Goal: Information Seeking & Learning: Learn about a topic

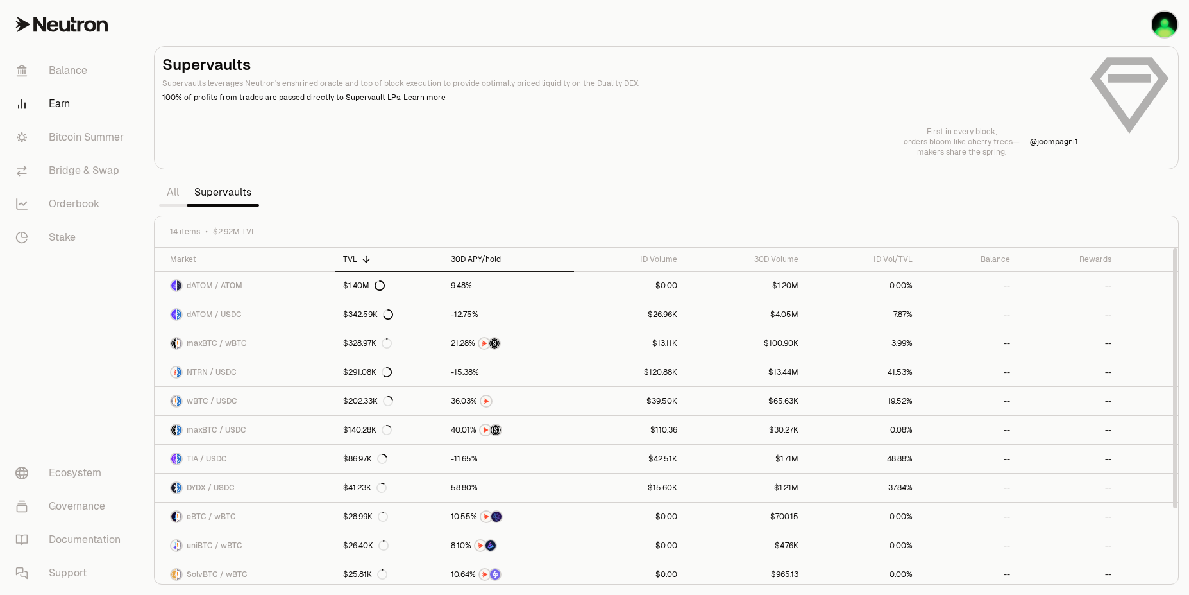
click at [469, 260] on div "30D APY/hold" at bounding box center [508, 259] width 115 height 10
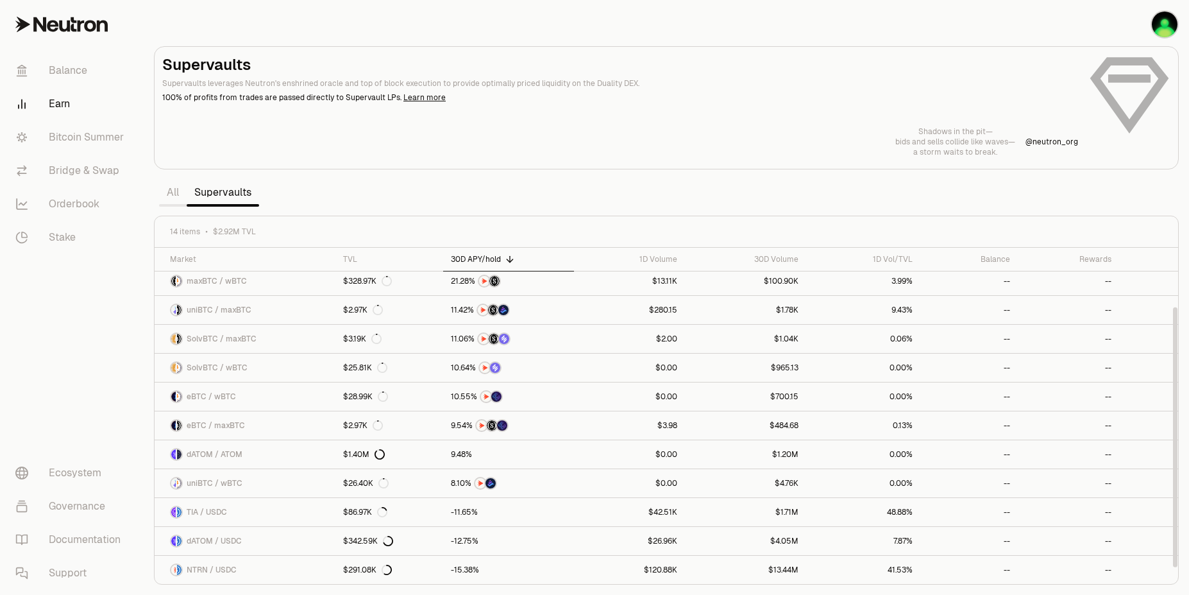
scroll to position [69, 0]
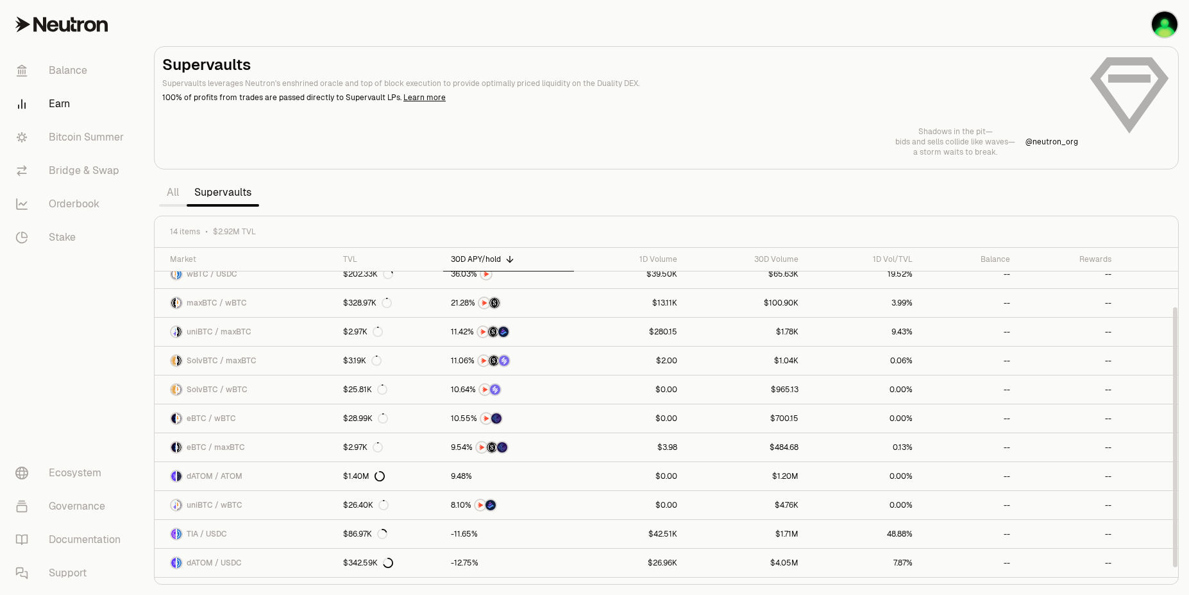
drag, startPoint x: 1173, startPoint y: 283, endPoint x: 1186, endPoint y: 336, distance: 54.9
click at [1177, 336] on div at bounding box center [1175, 437] width 4 height 260
drag, startPoint x: 1186, startPoint y: 336, endPoint x: 1177, endPoint y: 203, distance: 133.1
click at [1177, 203] on section "Supervaults Supervaults leverages Neutron's enshrined oracle and top of block e…" at bounding box center [666, 297] width 1045 height 595
click at [1061, 190] on section "Supervaults Supervaults leverages Neutron's enshrined oracle and top of block e…" at bounding box center [666, 297] width 1045 height 595
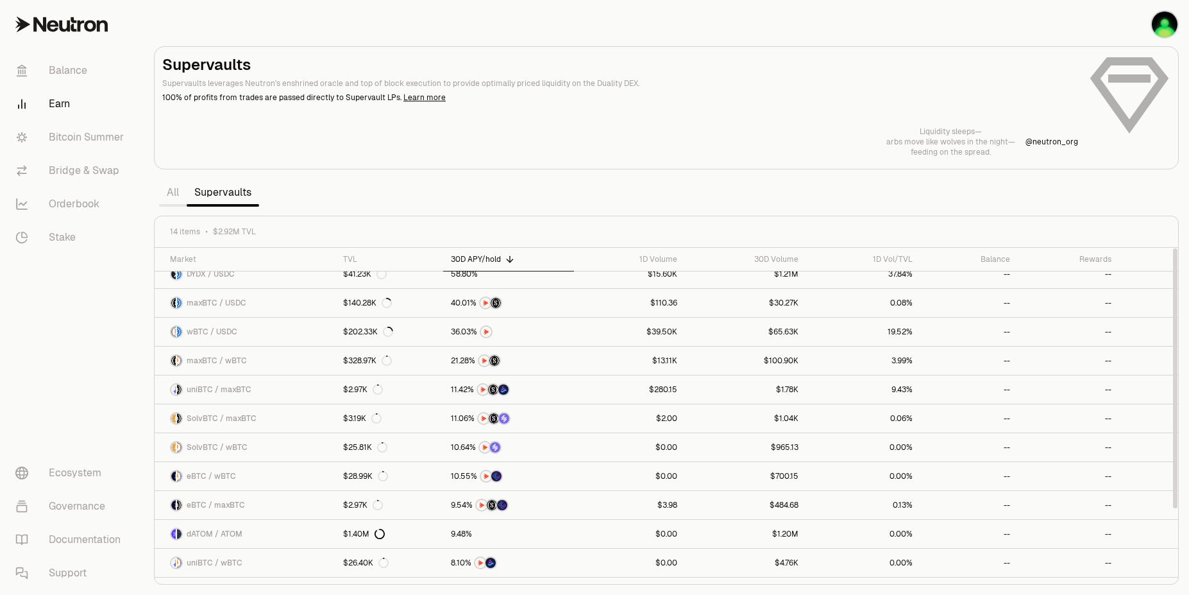
scroll to position [0, 0]
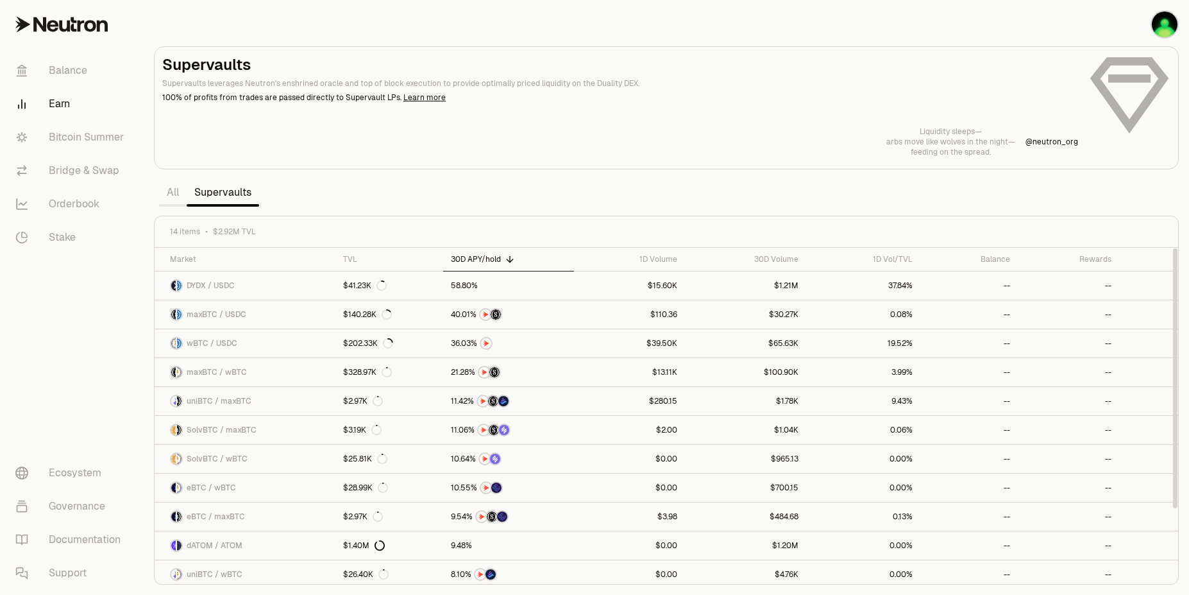
drag, startPoint x: 1175, startPoint y: 378, endPoint x: 1176, endPoint y: 216, distance: 162.3
click at [1176, 248] on div at bounding box center [1175, 378] width 4 height 260
click at [171, 192] on link "All" at bounding box center [173, 193] width 28 height 26
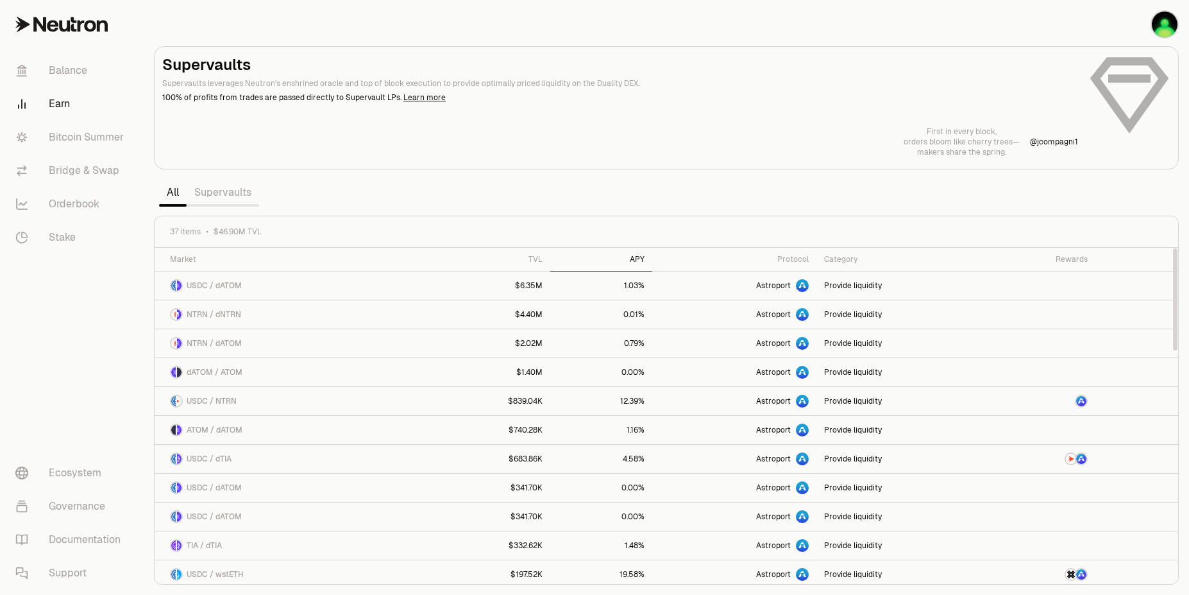
click at [639, 262] on div "APY" at bounding box center [601, 259] width 87 height 10
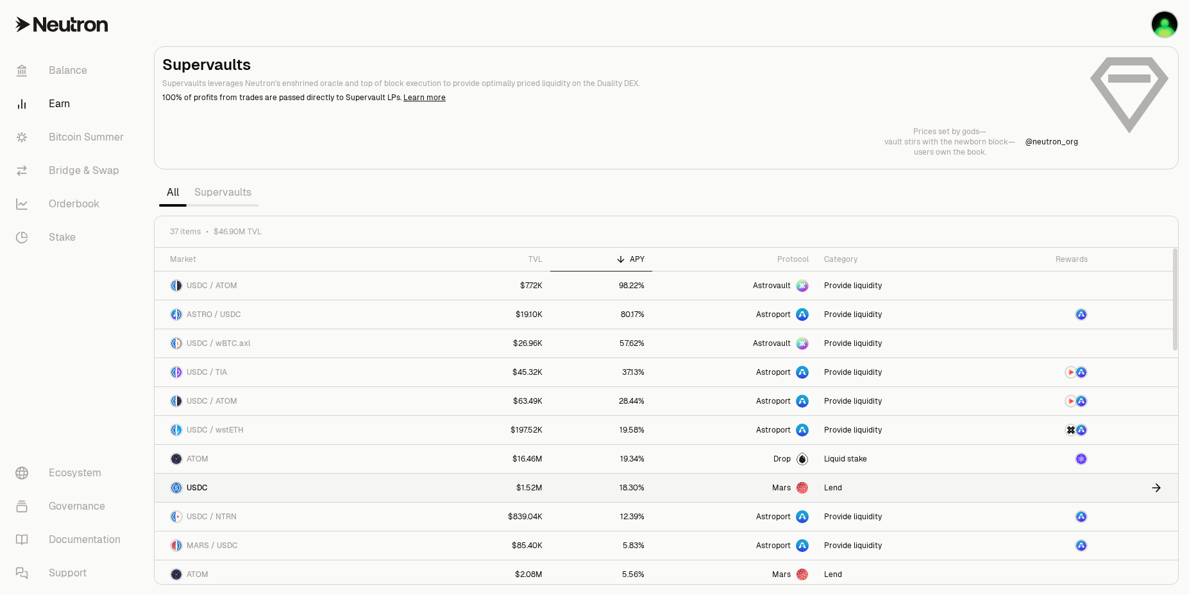
click at [193, 485] on span "USDC" at bounding box center [197, 487] width 21 height 10
click at [67, 65] on link "Balance" at bounding box center [71, 70] width 133 height 33
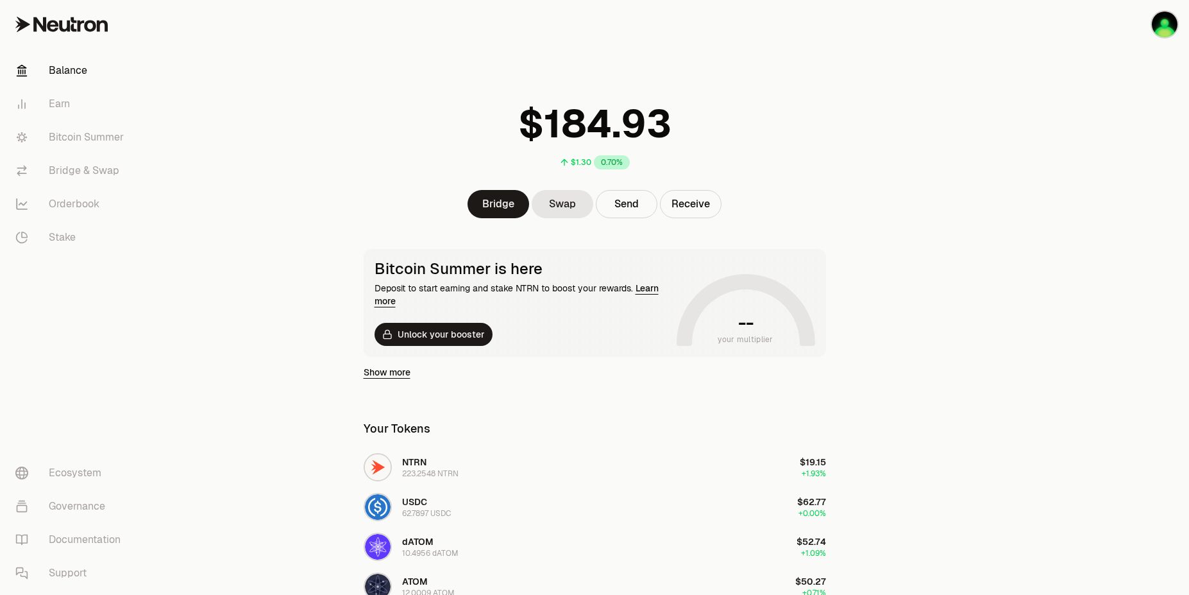
click at [1109, 303] on div at bounding box center [1117, 431] width 144 height 863
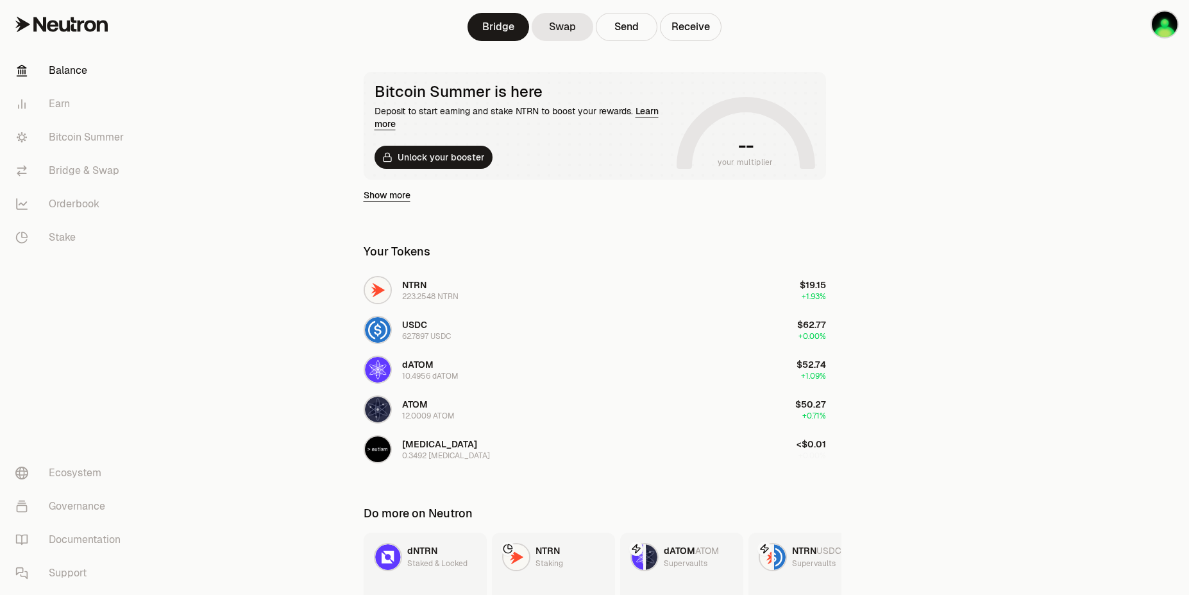
scroll to position [166, 0]
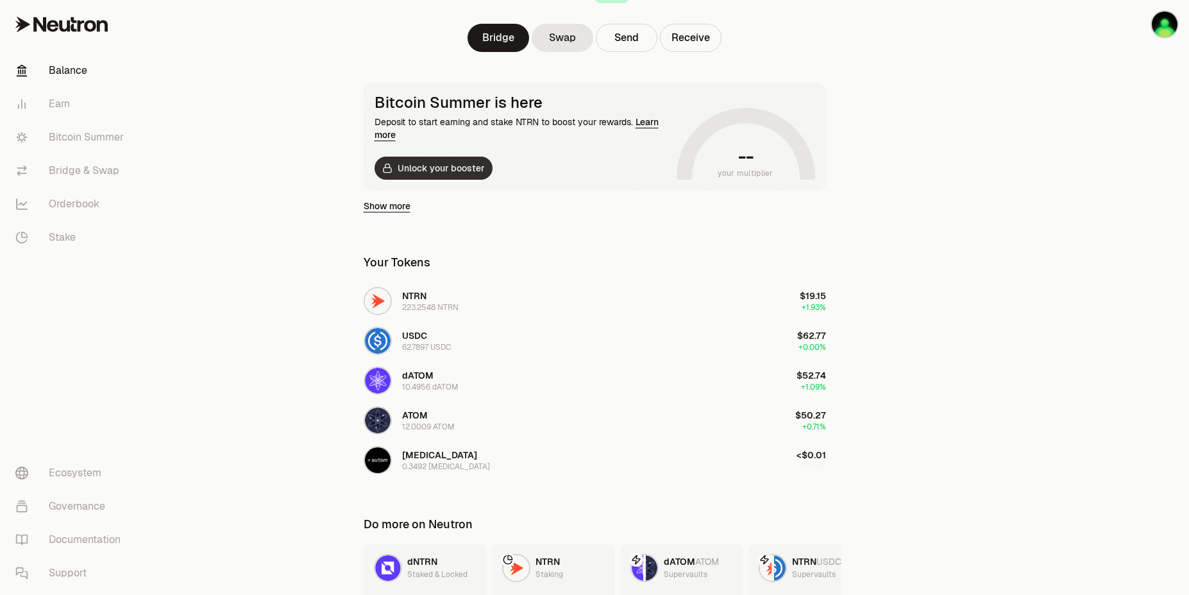
click at [435, 164] on button "Unlock your booster" at bounding box center [434, 167] width 118 height 23
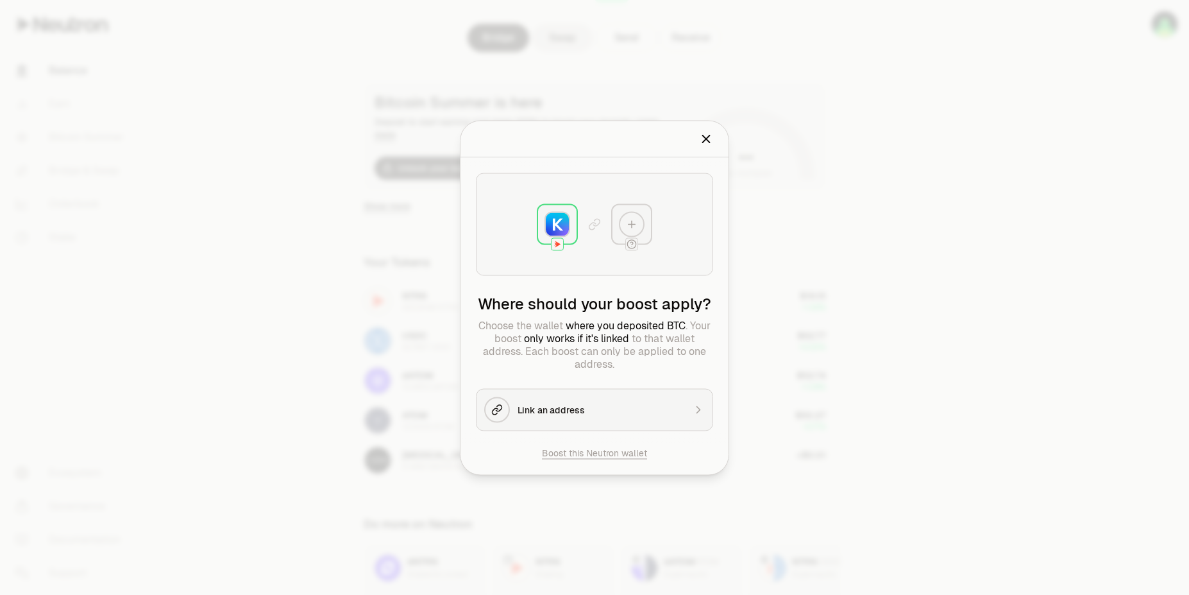
click at [707, 138] on icon "Close" at bounding box center [706, 138] width 7 height 7
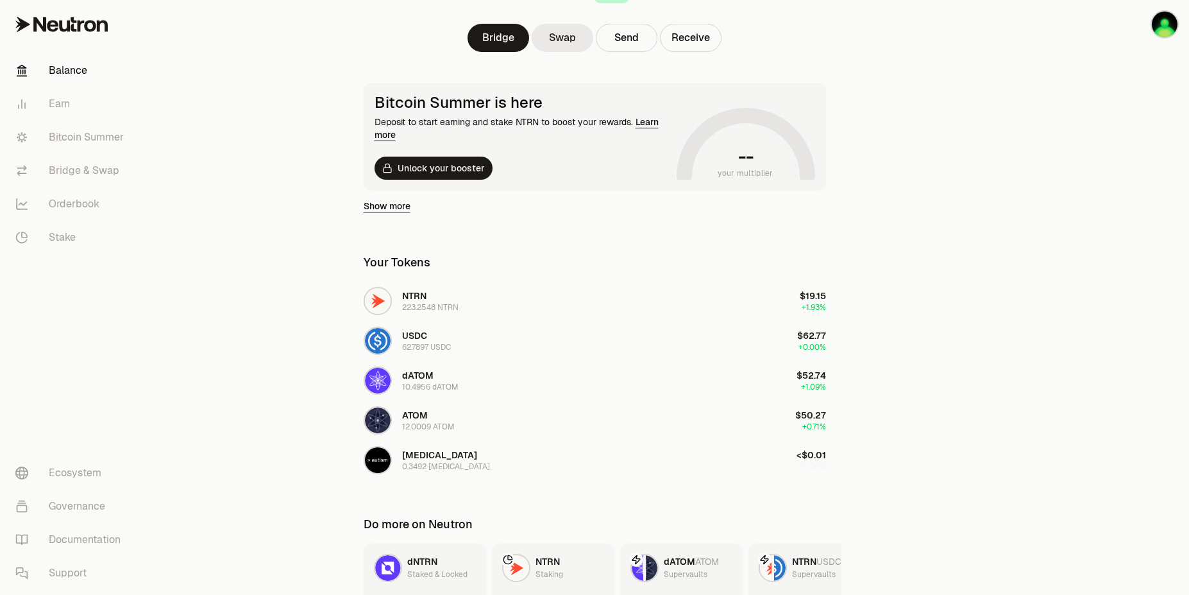
click at [563, 44] on link "Swap" at bounding box center [563, 38] width 62 height 28
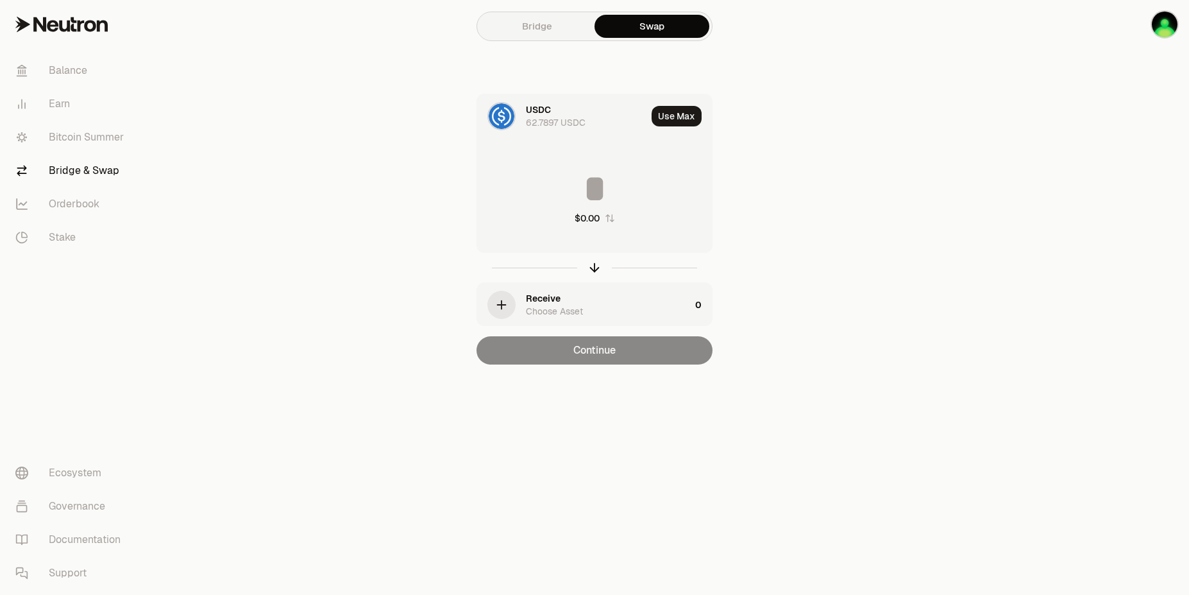
click at [559, 18] on link "Bridge" at bounding box center [537, 26] width 115 height 23
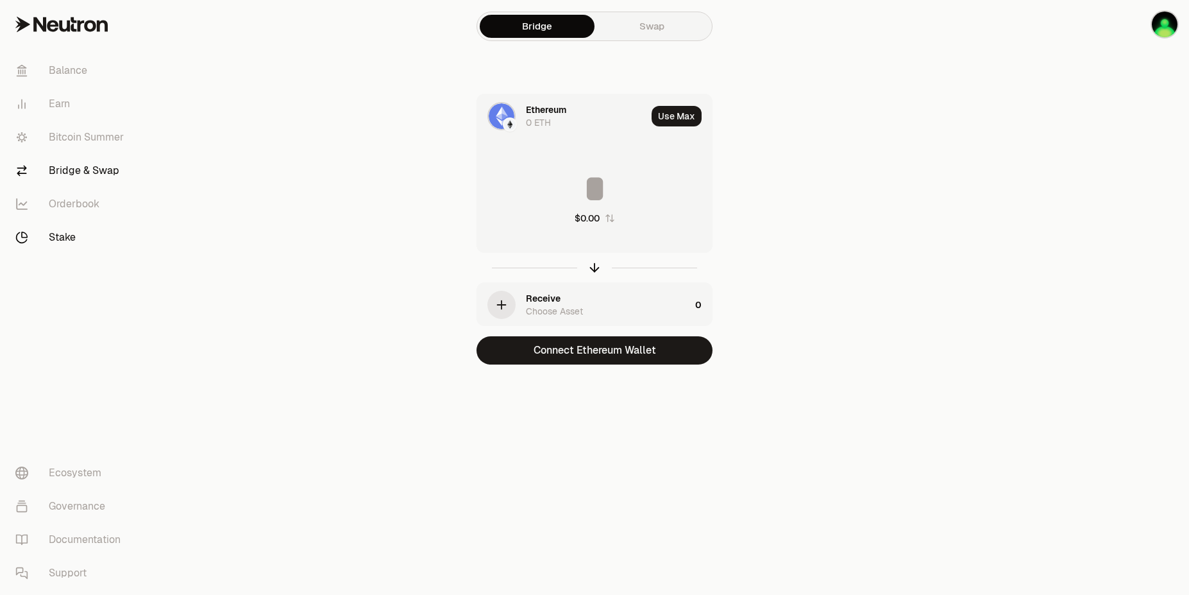
click at [60, 237] on link "Stake" at bounding box center [71, 237] width 133 height 33
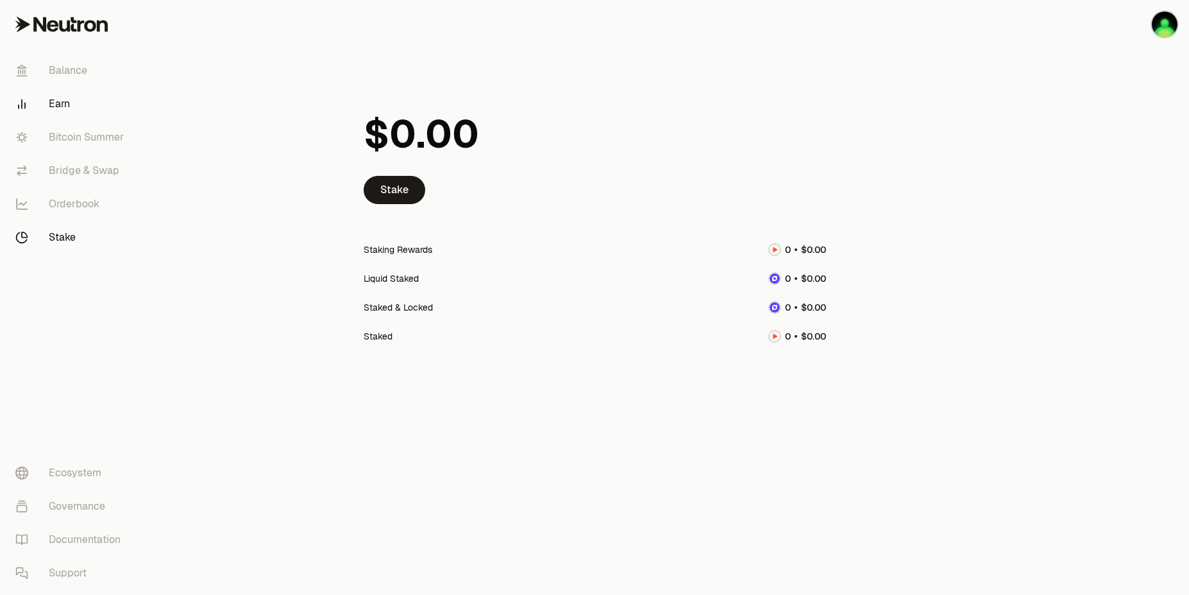
click at [75, 104] on link "Earn" at bounding box center [71, 103] width 133 height 33
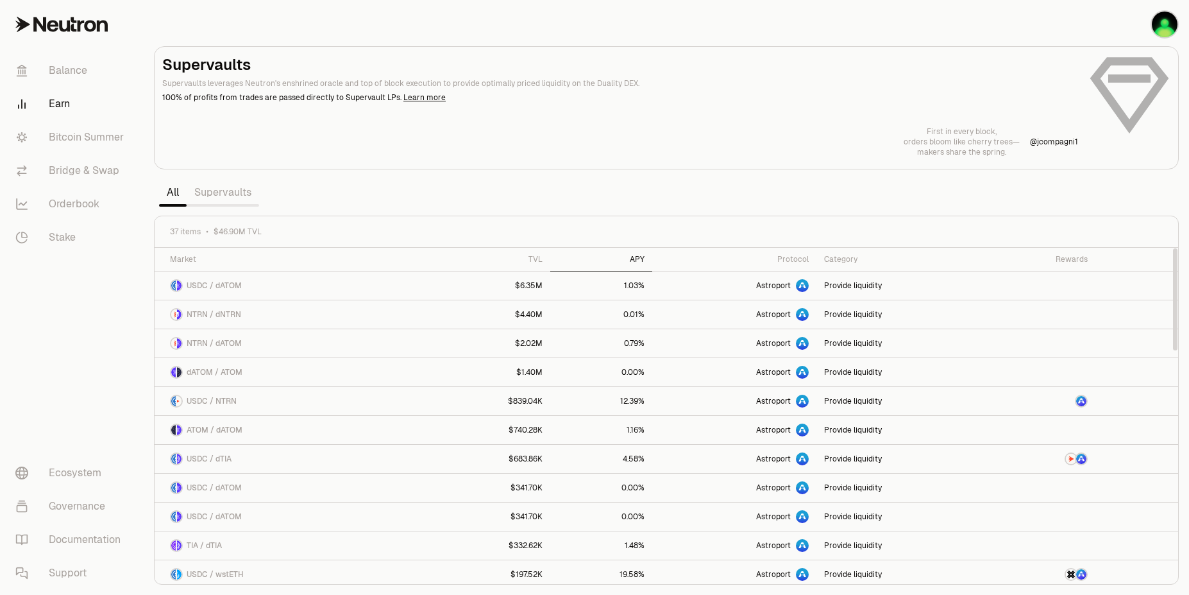
click at [630, 262] on div "APY" at bounding box center [601, 259] width 87 height 10
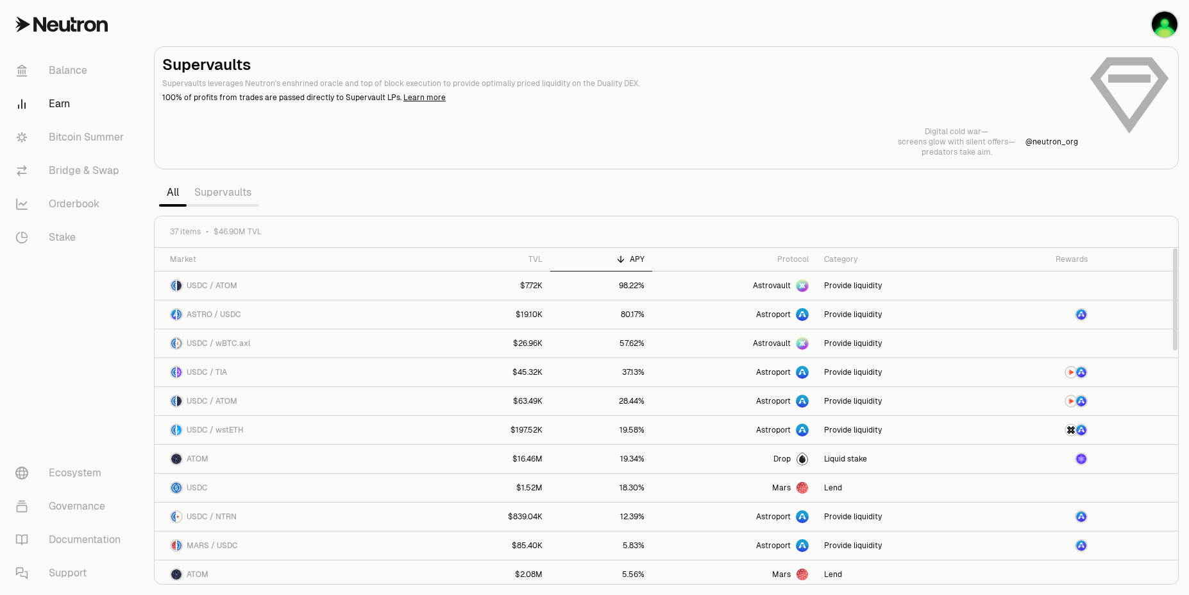
drag, startPoint x: 1177, startPoint y: 305, endPoint x: 1108, endPoint y: 244, distance: 92.7
click at [1173, 248] on div at bounding box center [1175, 299] width 4 height 102
